Goal: Obtain resource: Download file/media

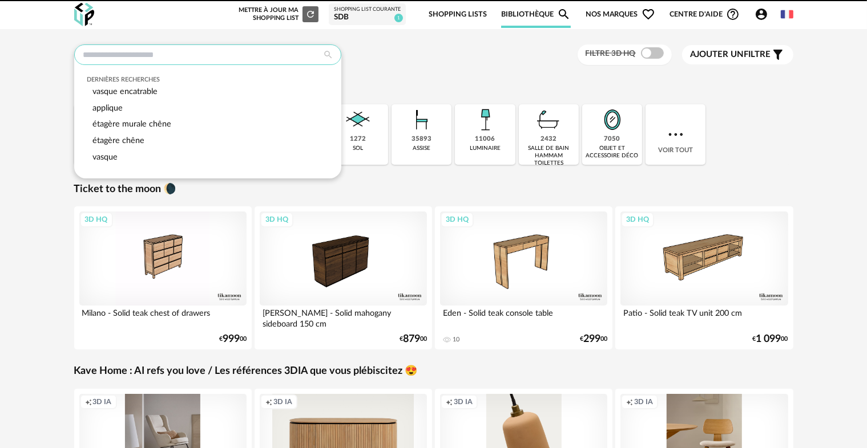
click at [181, 56] on input "text" at bounding box center [207, 55] width 267 height 21
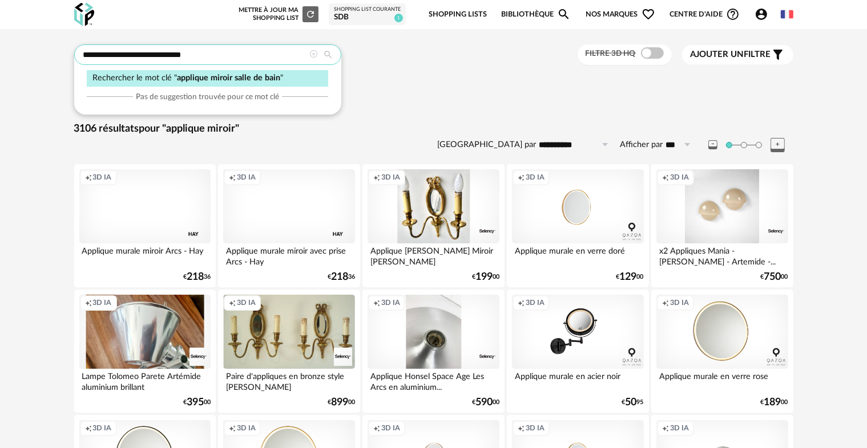
type input "**********"
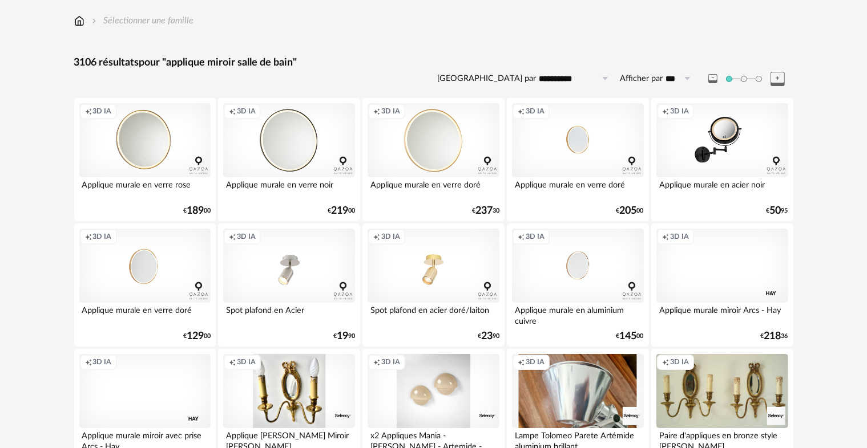
scroll to position [48, 0]
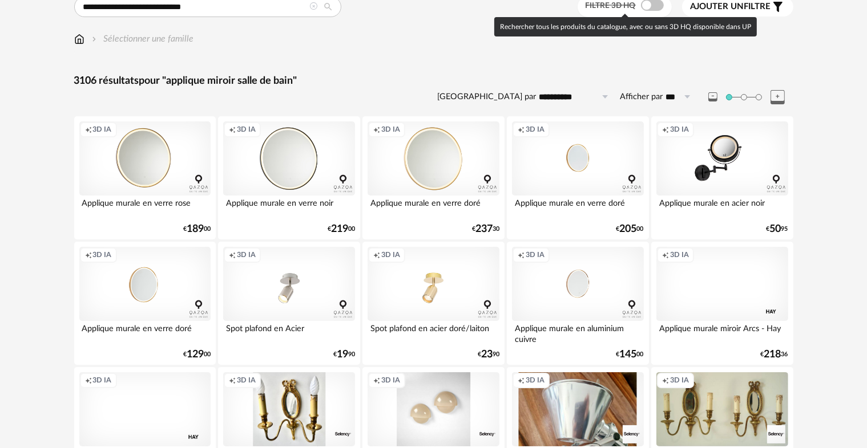
click at [648, 8] on span at bounding box center [652, 4] width 23 height 11
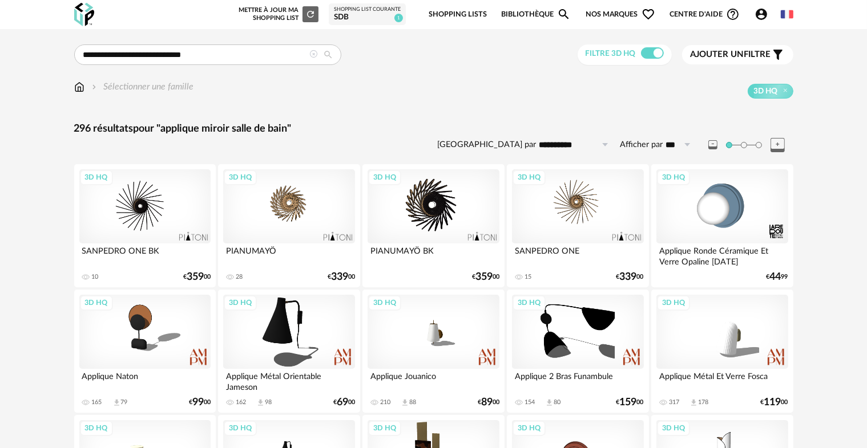
click at [760, 55] on span "Ajouter un filtre" at bounding box center [730, 54] width 80 height 11
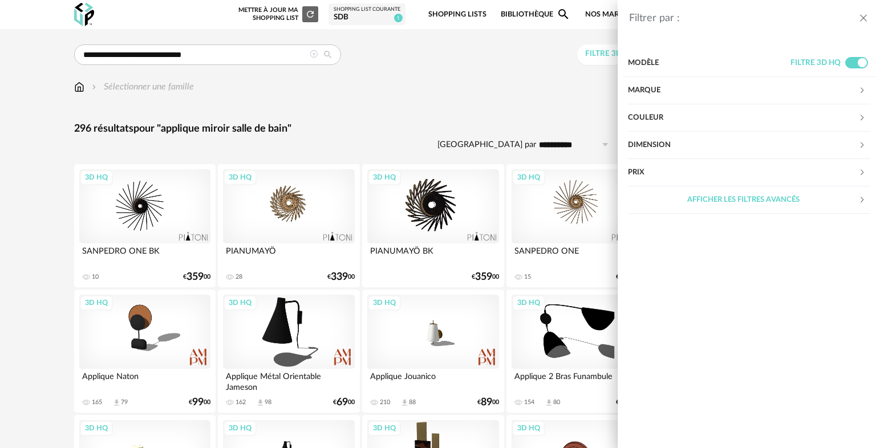
click at [668, 147] on div "Dimension" at bounding box center [739, 145] width 230 height 27
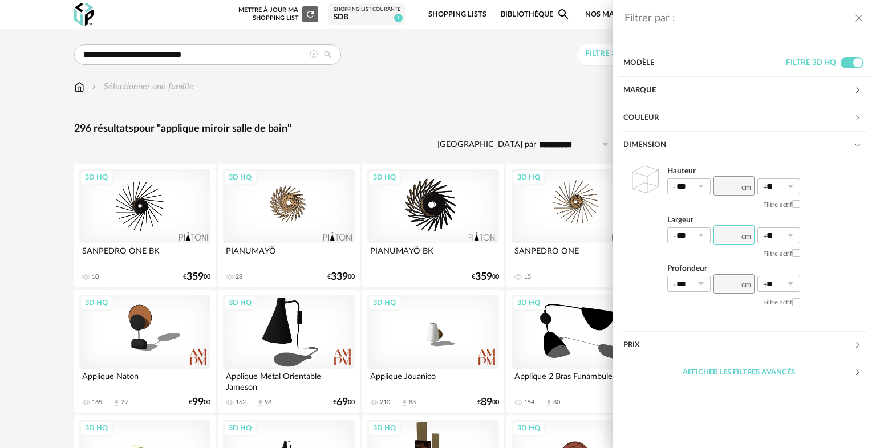
click at [729, 234] on input "number" at bounding box center [734, 234] width 41 height 19
type input "***"
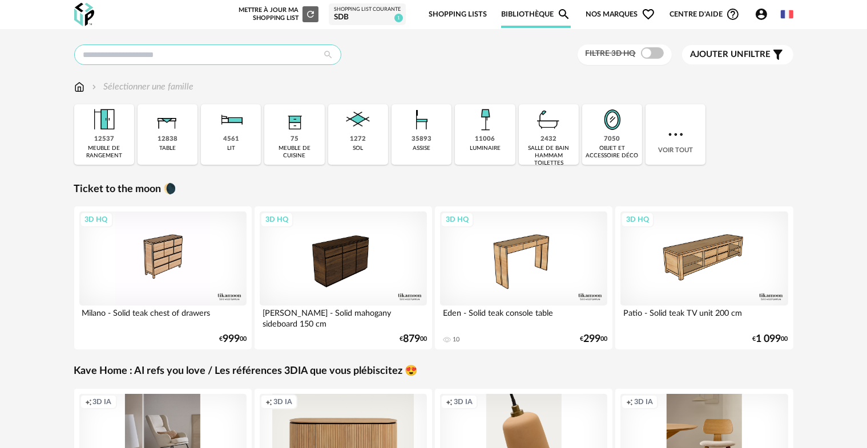
click at [216, 61] on input "text" at bounding box center [207, 55] width 267 height 21
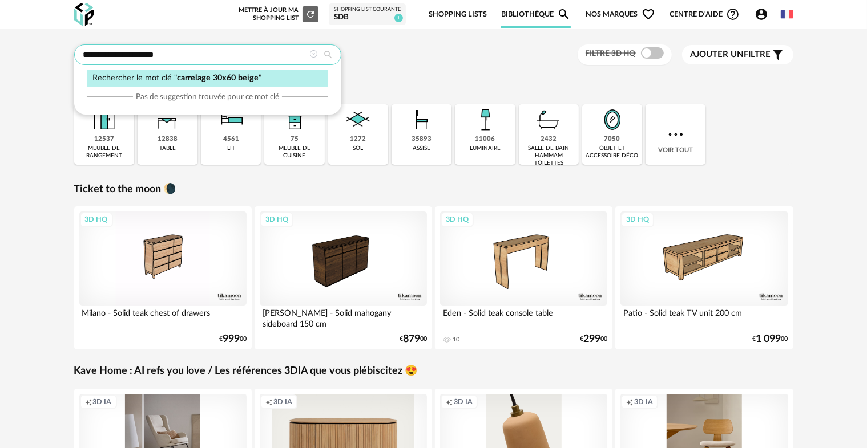
type input "**********"
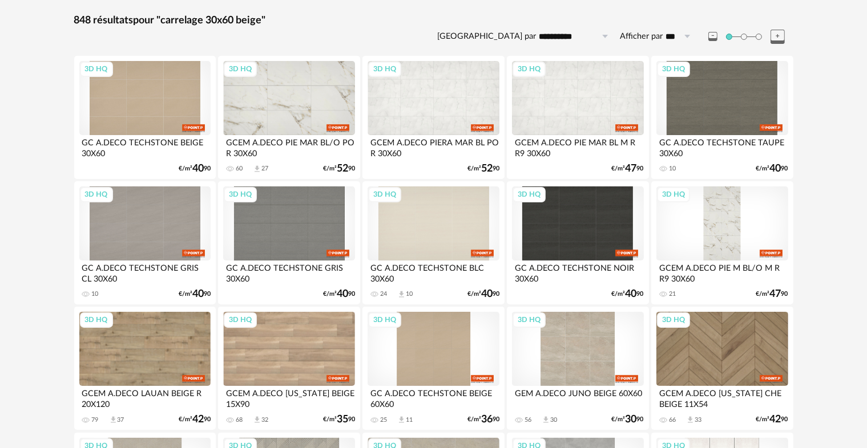
scroll to position [171, 0]
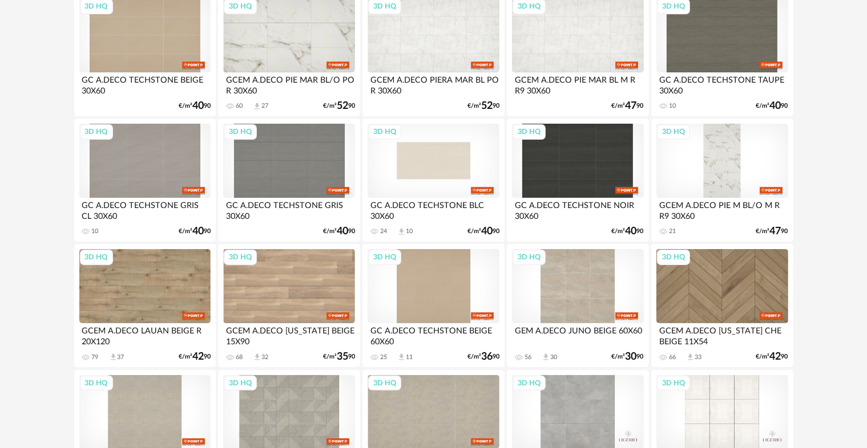
click at [446, 173] on div "3D HQ" at bounding box center [432, 161] width 131 height 74
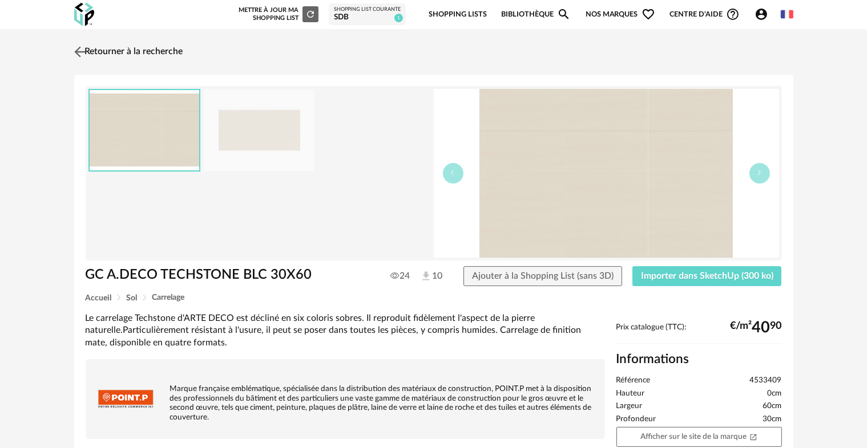
click at [137, 48] on link "Retourner à la recherche" at bounding box center [127, 51] width 112 height 25
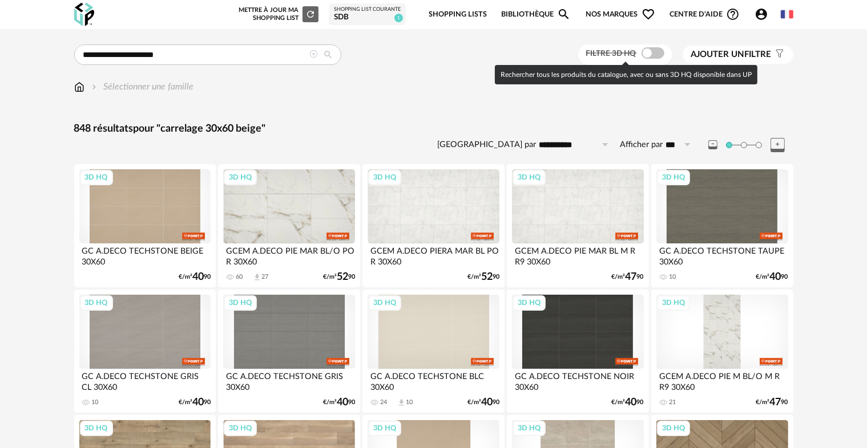
click at [653, 52] on span at bounding box center [652, 52] width 23 height 11
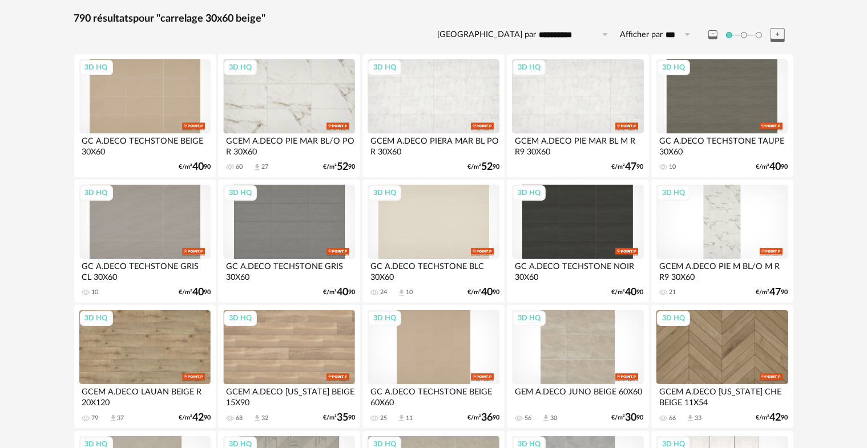
scroll to position [228, 0]
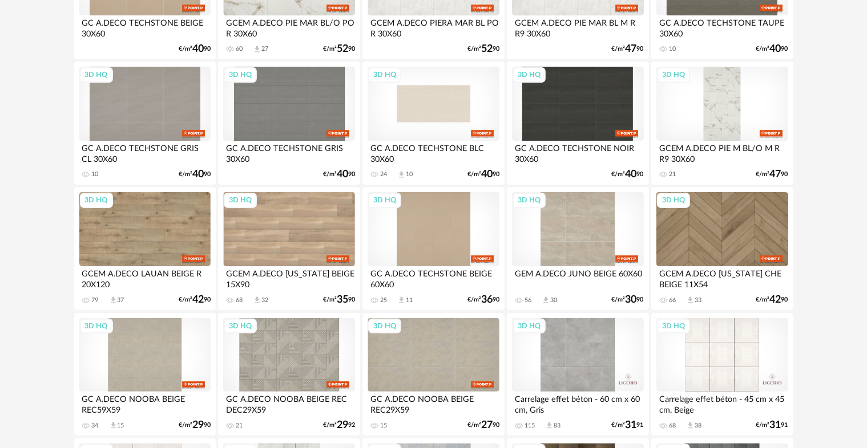
click at [467, 112] on div "3D HQ" at bounding box center [432, 104] width 131 height 74
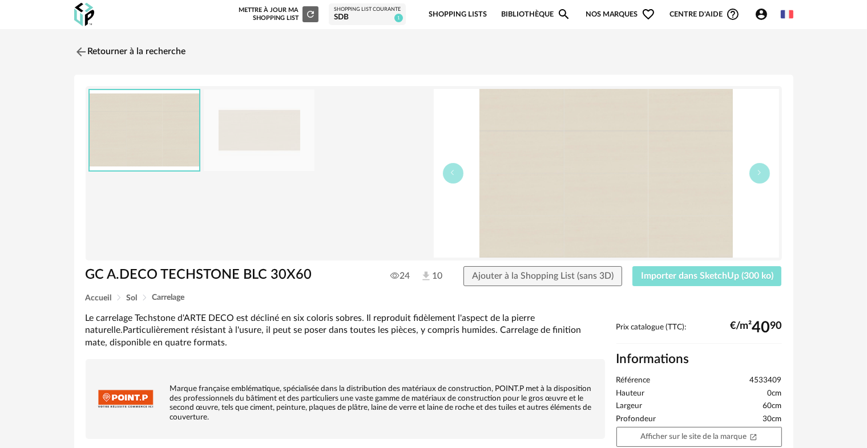
click at [683, 276] on span "Importer dans SketchUp (300 ko)" at bounding box center [707, 276] width 132 height 9
click at [80, 54] on img at bounding box center [79, 51] width 17 height 17
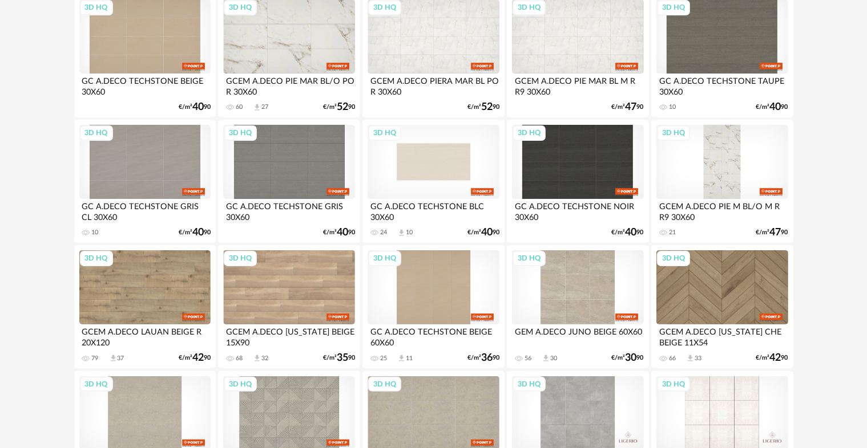
scroll to position [171, 0]
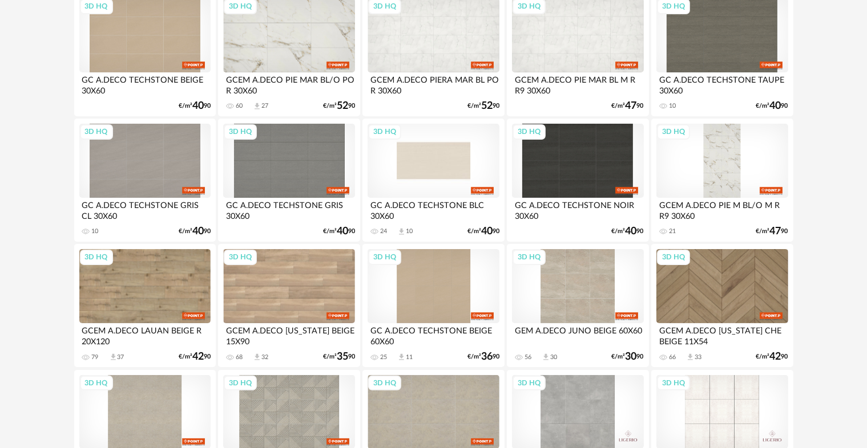
click at [415, 160] on div "3D HQ" at bounding box center [432, 161] width 131 height 74
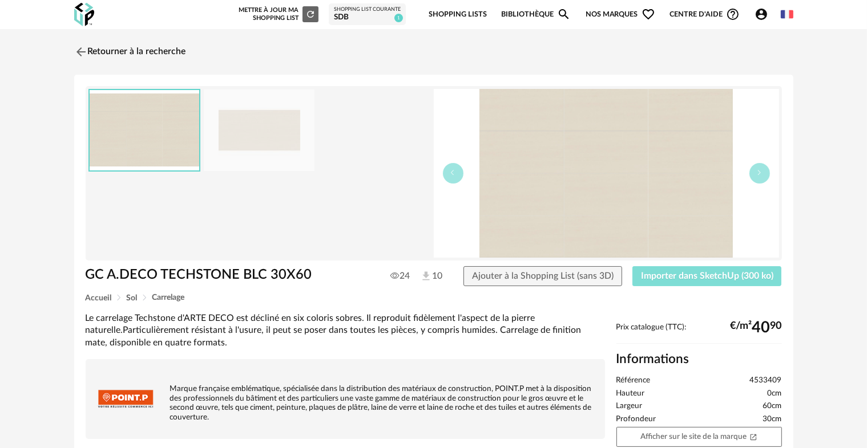
click at [726, 280] on span "Importer dans SketchUp (300 ko)" at bounding box center [707, 276] width 132 height 9
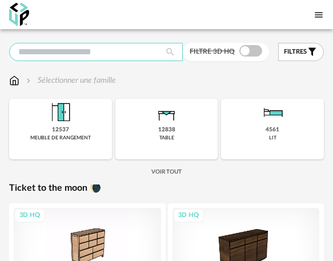
click at [65, 43] on input "text" at bounding box center [95, 52] width 173 height 18
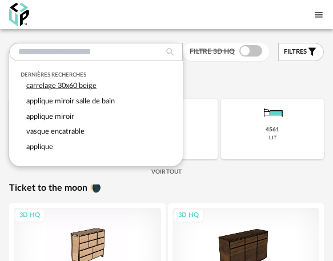
click at [78, 88] on span "carrelage 30x60 beige" at bounding box center [61, 85] width 70 height 7
type input "**********"
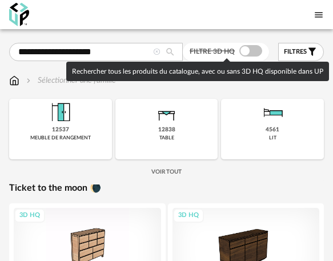
click at [242, 49] on span at bounding box center [250, 50] width 23 height 11
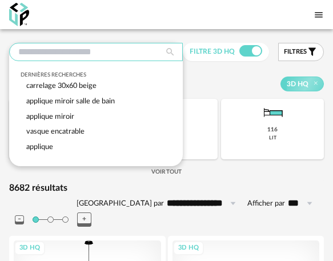
click at [82, 54] on input "text" at bounding box center [95, 52] width 173 height 18
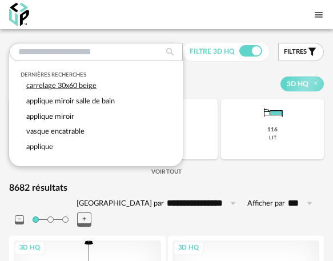
click at [94, 91] on div "carrelage 30x60 beige" at bounding box center [96, 85] width 151 height 15
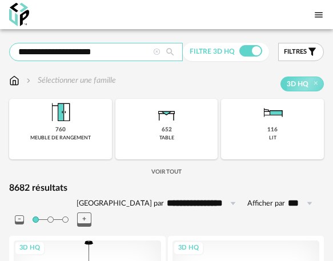
type input "**********"
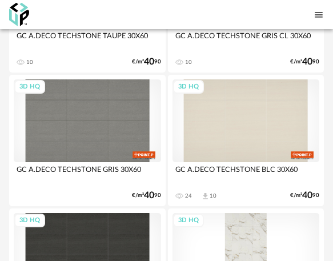
scroll to position [456, 0]
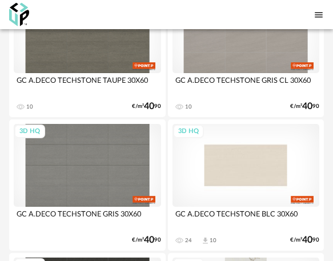
click at [250, 156] on div "3D HQ" at bounding box center [245, 165] width 147 height 83
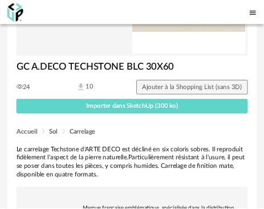
scroll to position [171, 0]
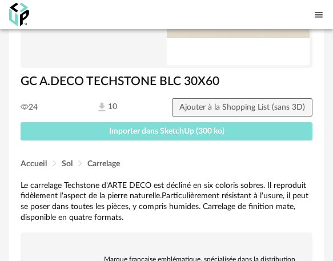
click at [172, 130] on span "Importer dans SketchUp (300 ko)" at bounding box center [166, 131] width 115 height 8
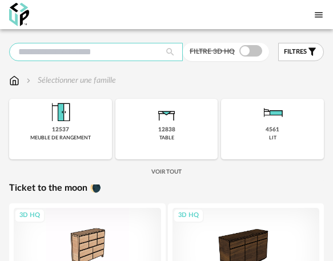
click at [72, 52] on input "text" at bounding box center [95, 52] width 173 height 18
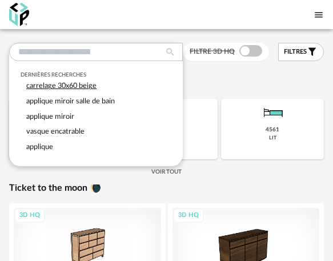
click at [67, 83] on span "carrelage 30x60 beige" at bounding box center [61, 85] width 70 height 7
type input "**********"
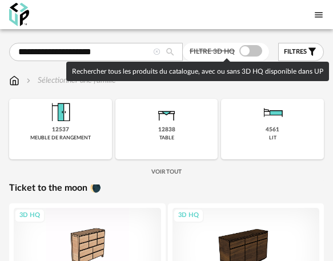
click at [249, 50] on span at bounding box center [250, 50] width 23 height 11
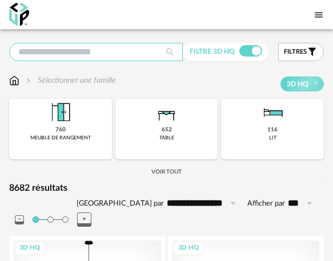
click at [122, 51] on input "text" at bounding box center [95, 52] width 173 height 18
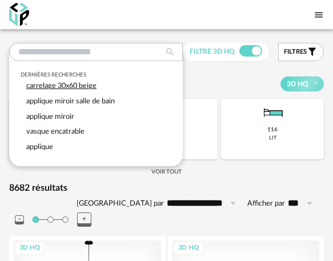
click at [84, 84] on span "carrelage 30x60 beige" at bounding box center [61, 85] width 70 height 7
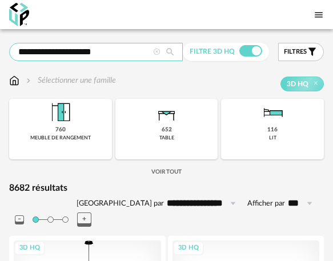
type input "**********"
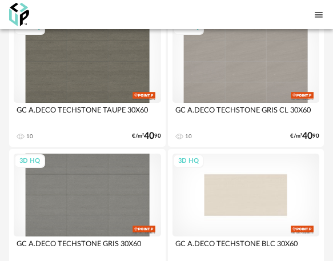
scroll to position [456, 0]
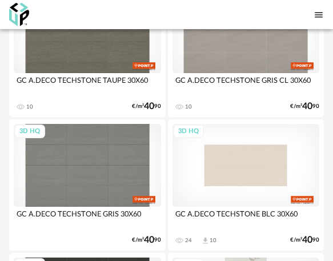
click at [216, 152] on div "3D HQ" at bounding box center [245, 165] width 147 height 83
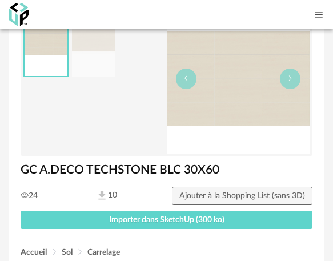
scroll to position [171, 0]
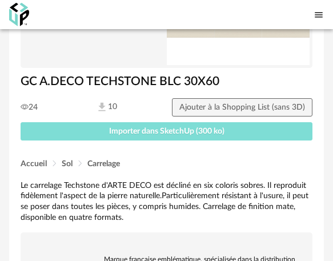
click at [145, 131] on span "Importer dans SketchUp (300 ko)" at bounding box center [166, 131] width 115 height 8
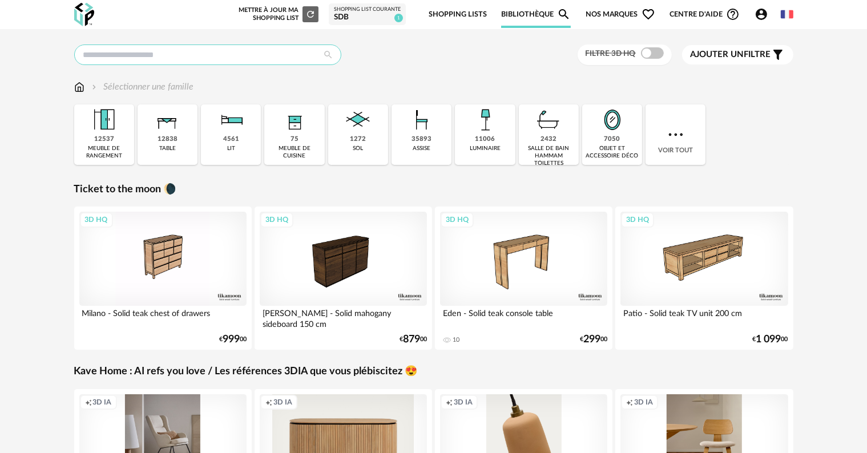
click at [223, 52] on input "text" at bounding box center [207, 55] width 267 height 21
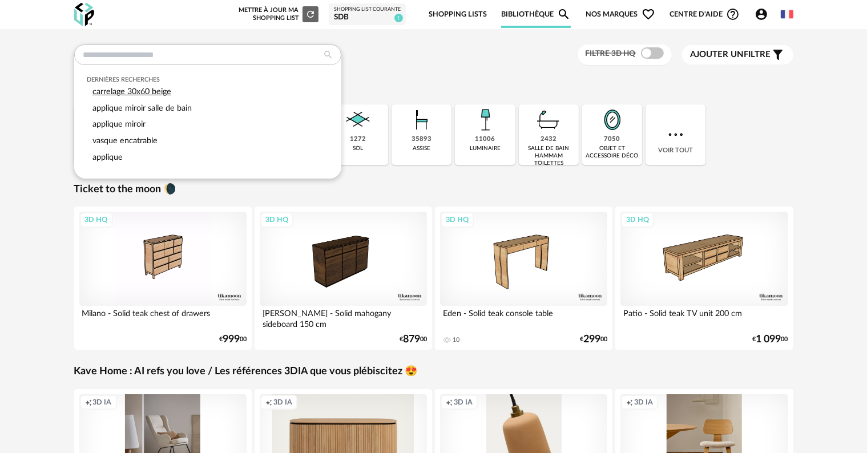
click at [194, 94] on div "carrelage 30x60 beige" at bounding box center [207, 92] width 241 height 17
type input "**********"
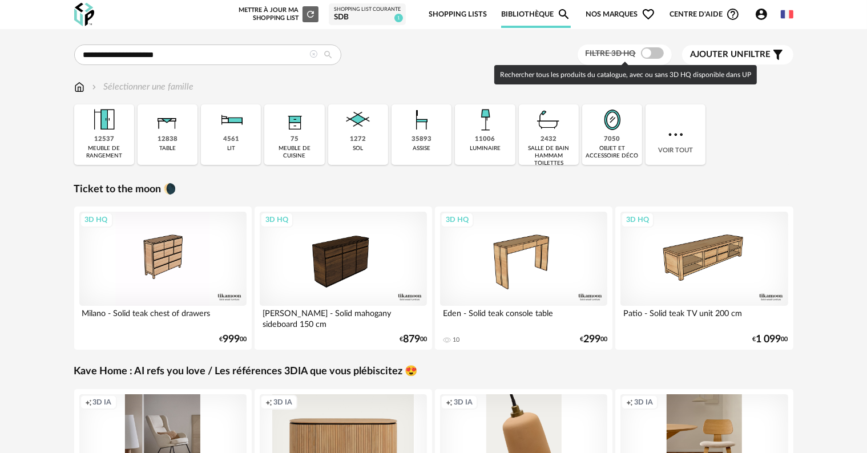
click at [332, 53] on span at bounding box center [652, 52] width 23 height 11
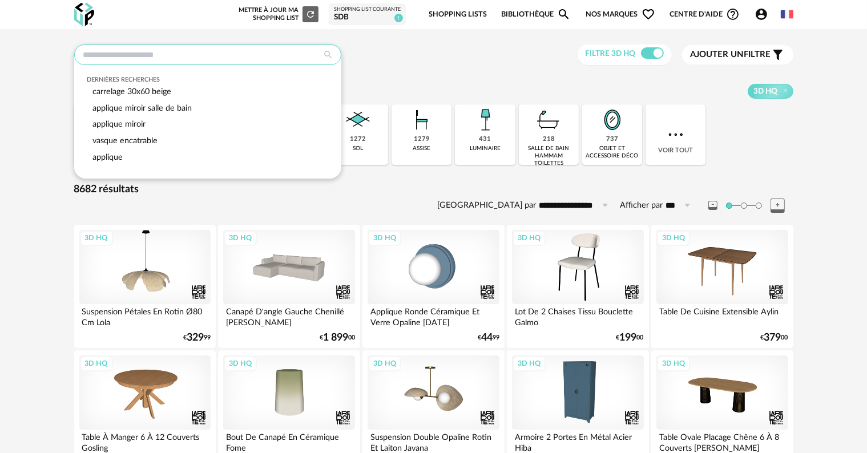
click at [157, 53] on input "text" at bounding box center [207, 55] width 267 height 21
click at [164, 87] on span "carrelage 30x60 beige" at bounding box center [131, 91] width 79 height 9
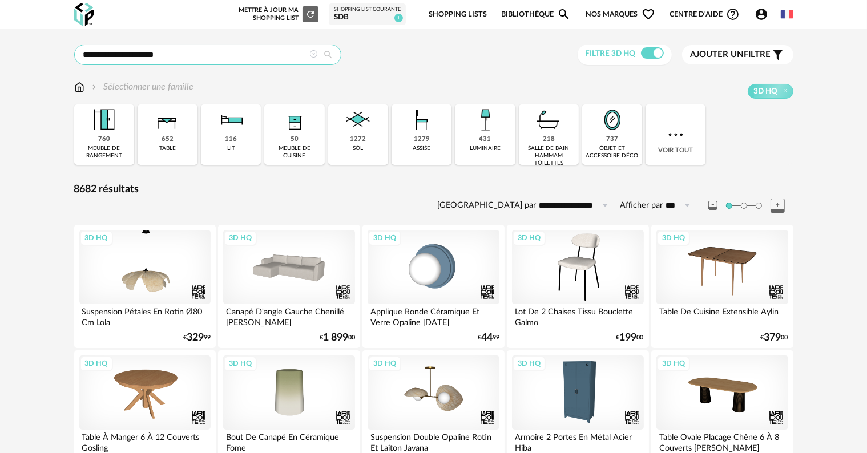
type input "**********"
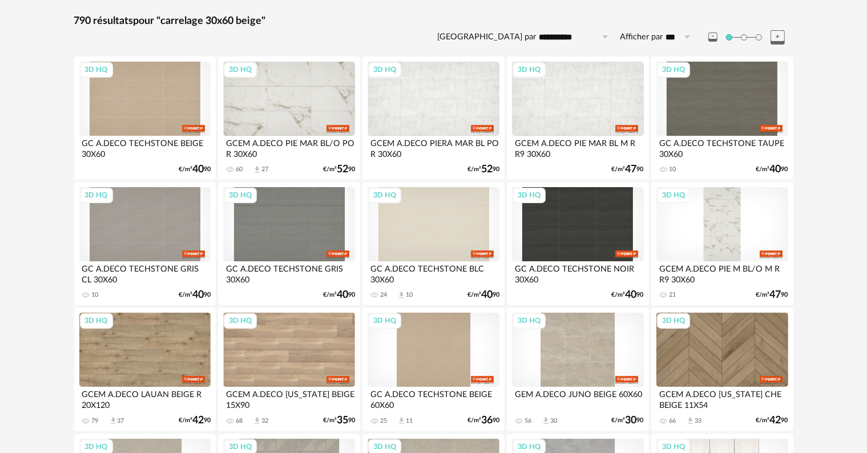
scroll to position [171, 0]
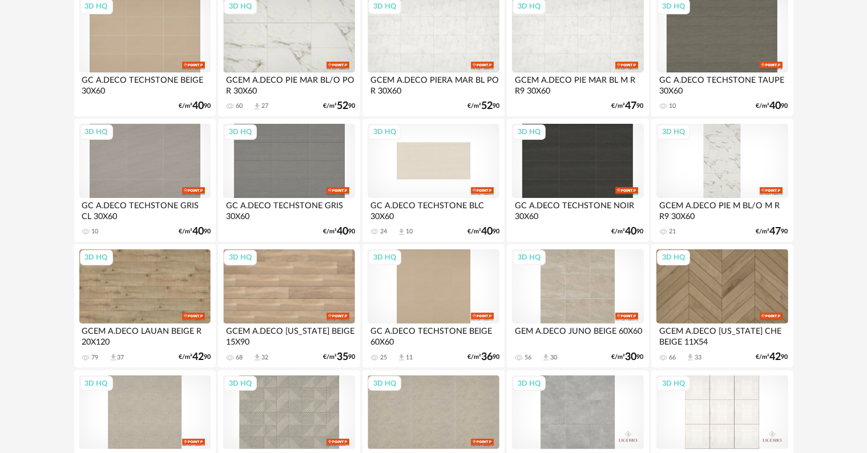
click at [332, 169] on div "3D HQ" at bounding box center [432, 161] width 131 height 74
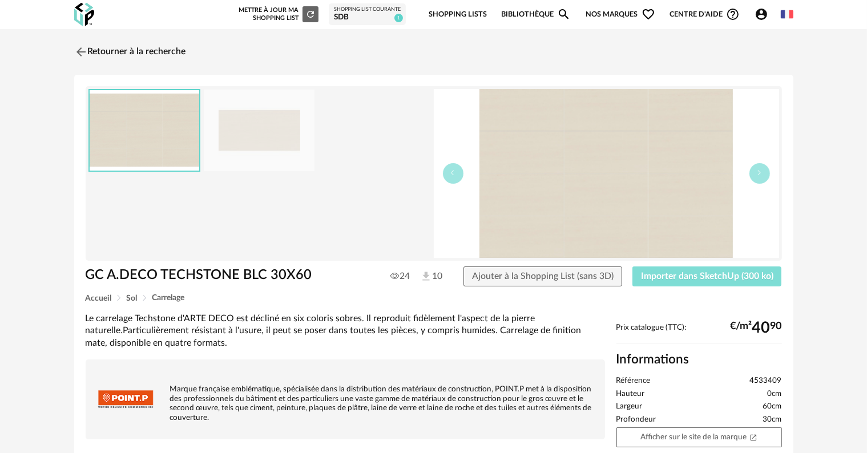
drag, startPoint x: 672, startPoint y: 276, endPoint x: 664, endPoint y: 276, distance: 7.4
click at [332, 260] on span "Importer dans SketchUp (300 ko)" at bounding box center [707, 276] width 132 height 9
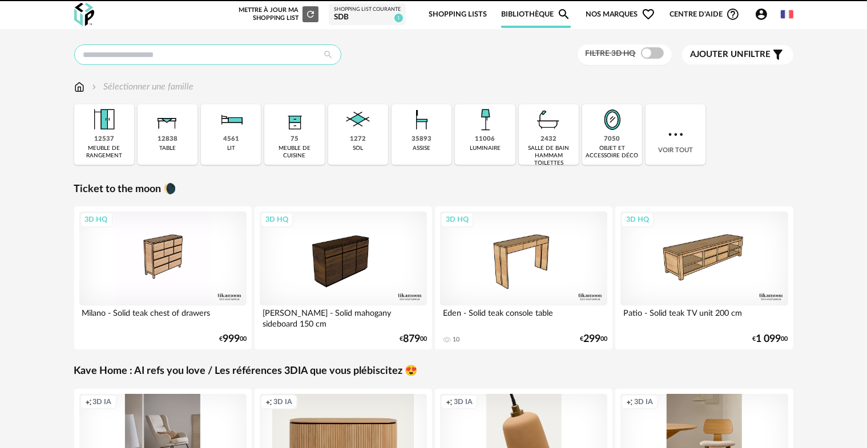
click at [180, 56] on input "text" at bounding box center [207, 55] width 267 height 21
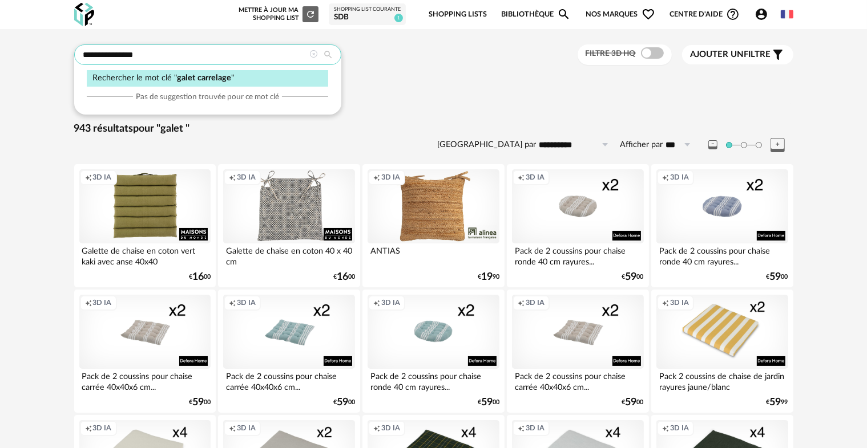
type input "**********"
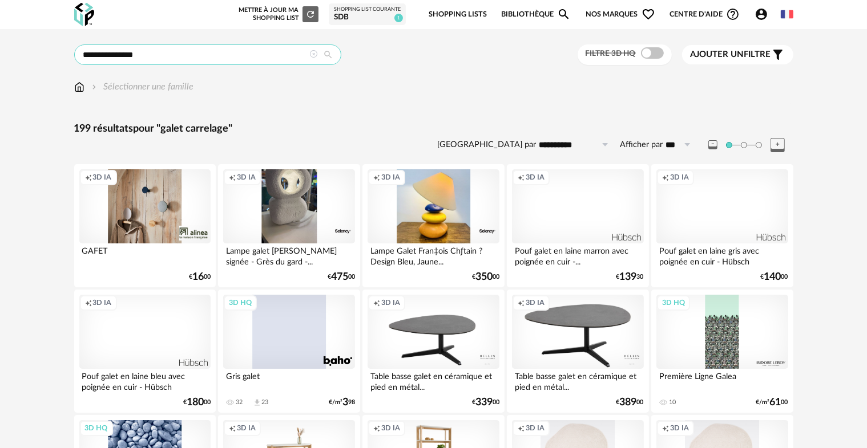
drag, startPoint x: 146, startPoint y: 55, endPoint x: 0, endPoint y: 46, distance: 146.3
